Goal: Find specific page/section: Find specific page/section

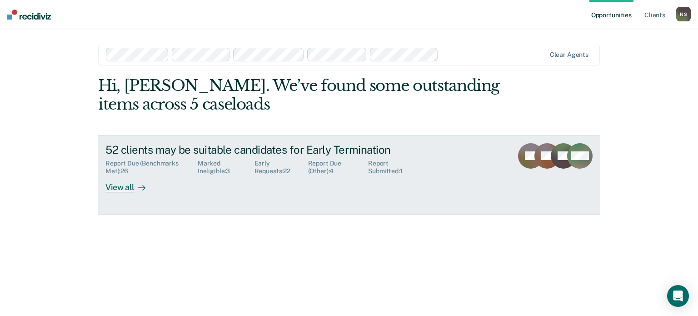
click at [120, 190] on div "View all" at bounding box center [130, 184] width 51 height 18
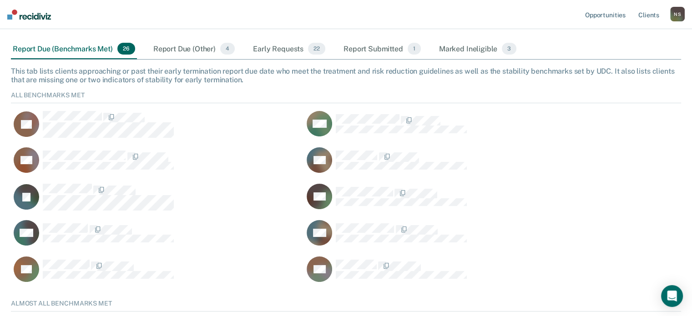
scroll to position [127, 0]
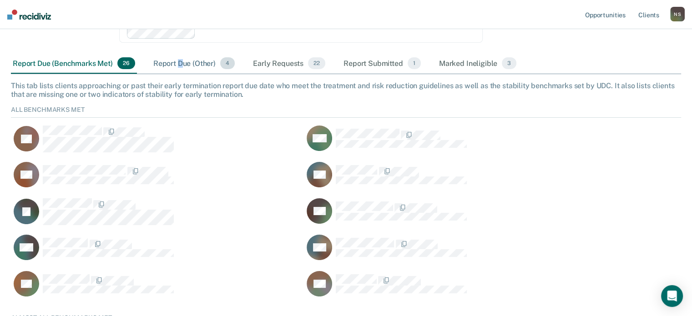
click at [180, 54] on div "Report Due (Other) 4" at bounding box center [193, 64] width 85 height 20
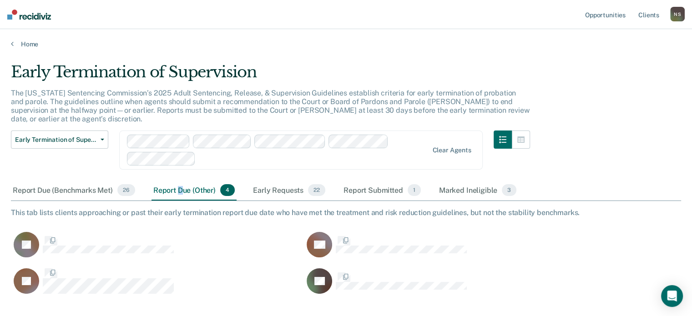
scroll to position [222, 662]
click at [530, 130] on button "button" at bounding box center [520, 139] width 18 height 18
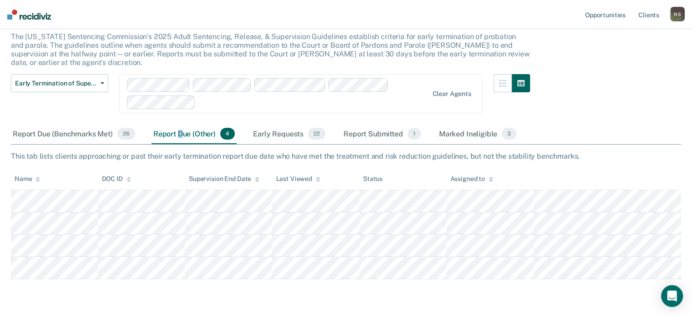
scroll to position [75, 0]
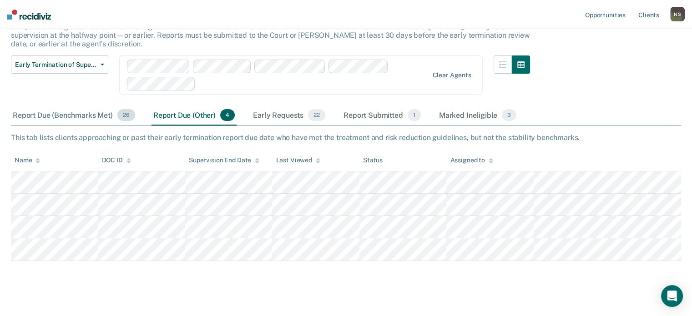
click at [58, 105] on div "Report Due (Benchmarks Met) 26" at bounding box center [74, 115] width 126 height 20
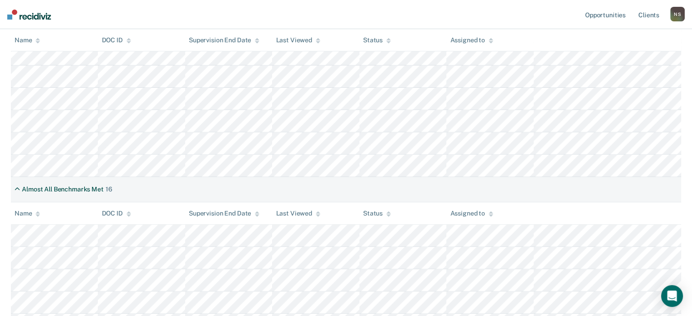
scroll to position [348, 0]
